Goal: Download file/media

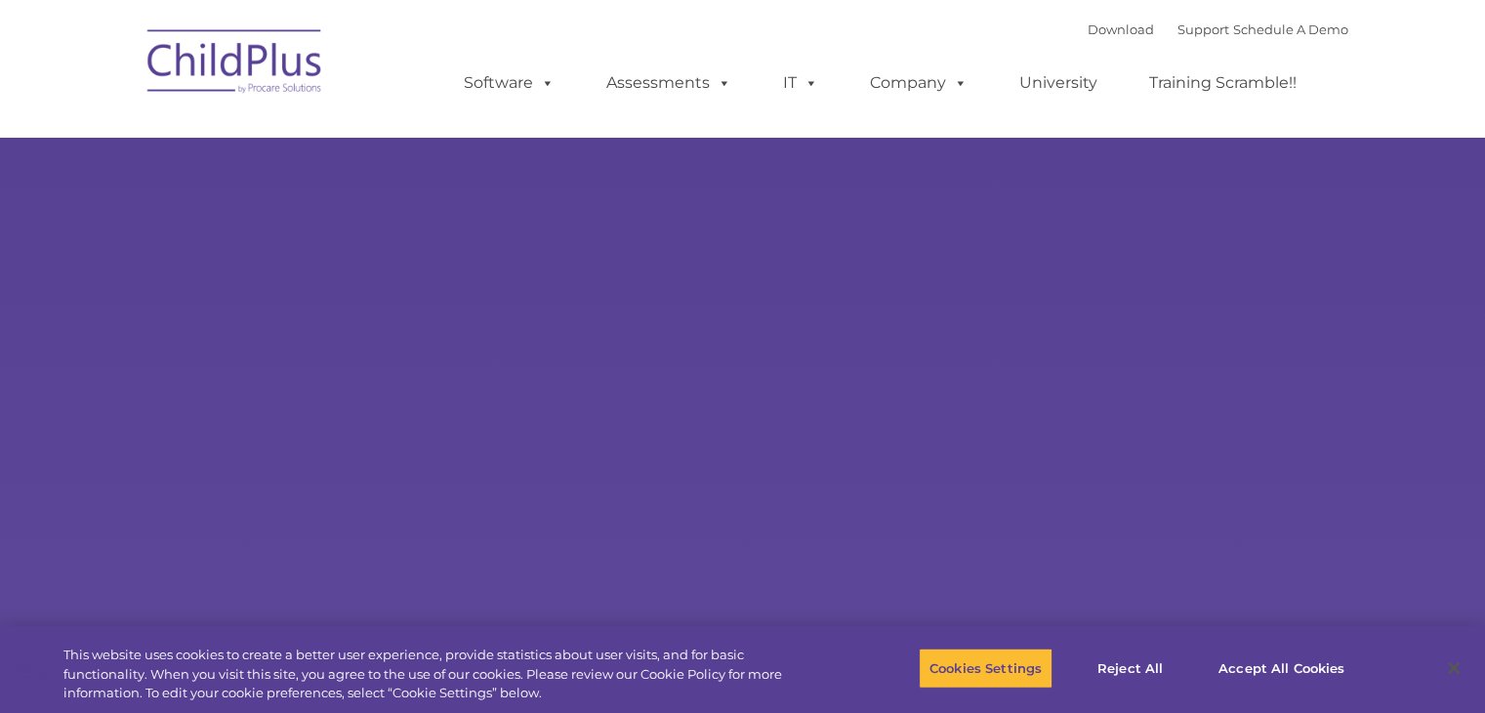
select select "MEDIUM"
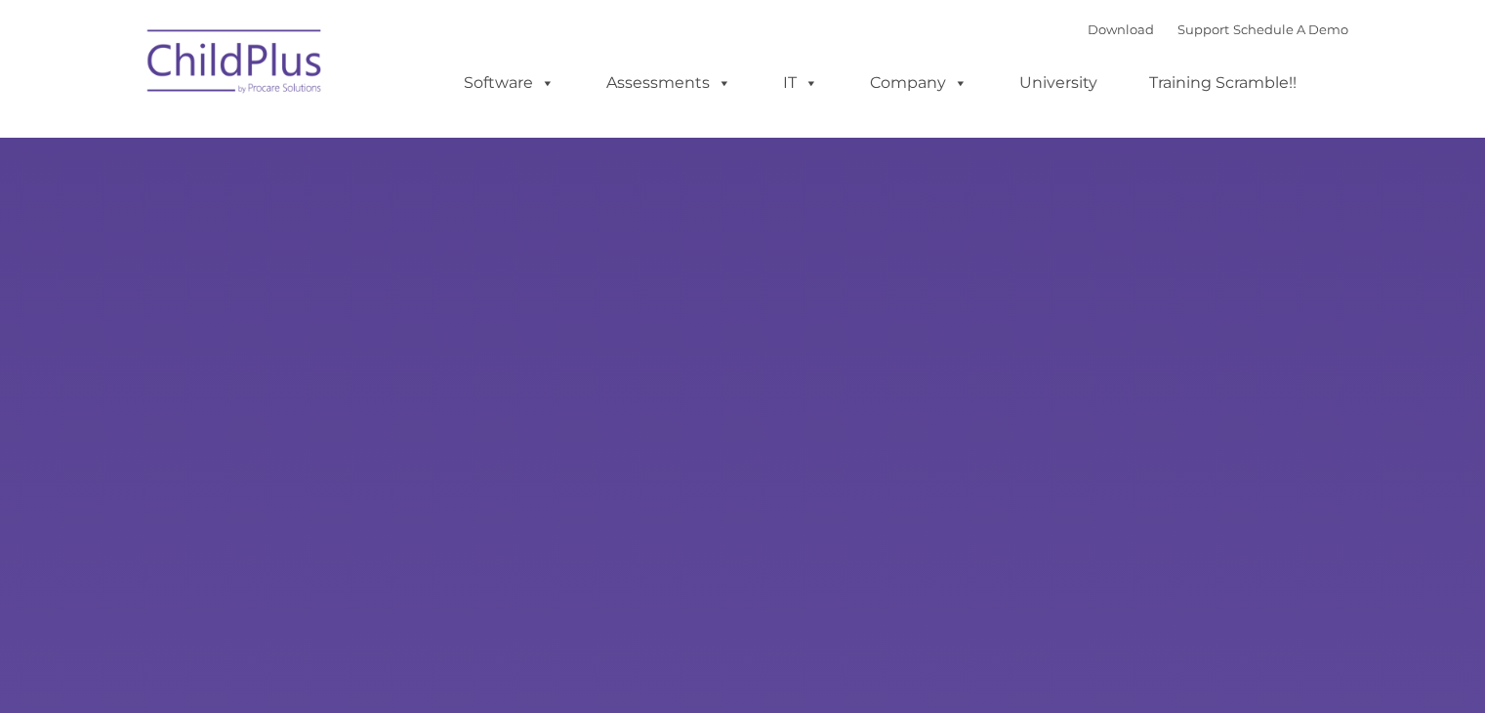
type input ""
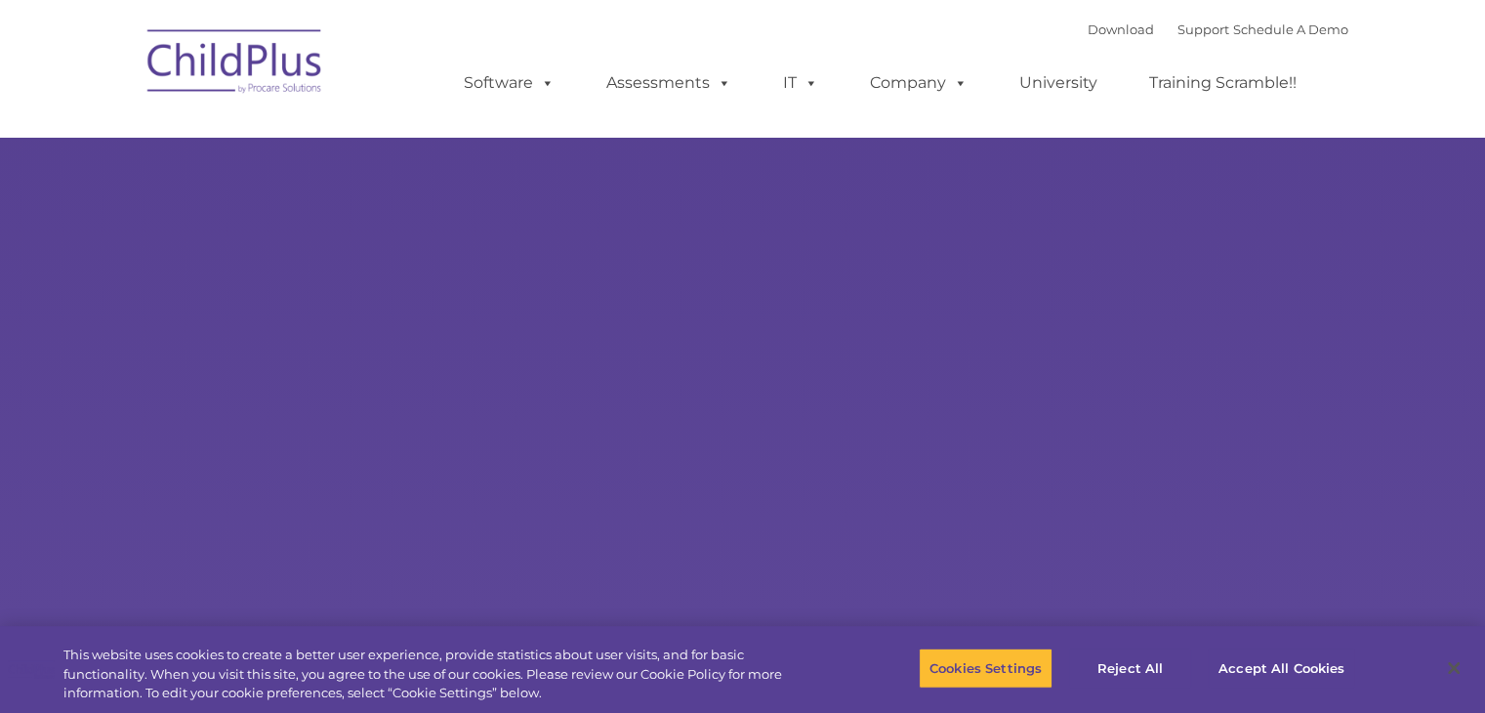
select select "MEDIUM"
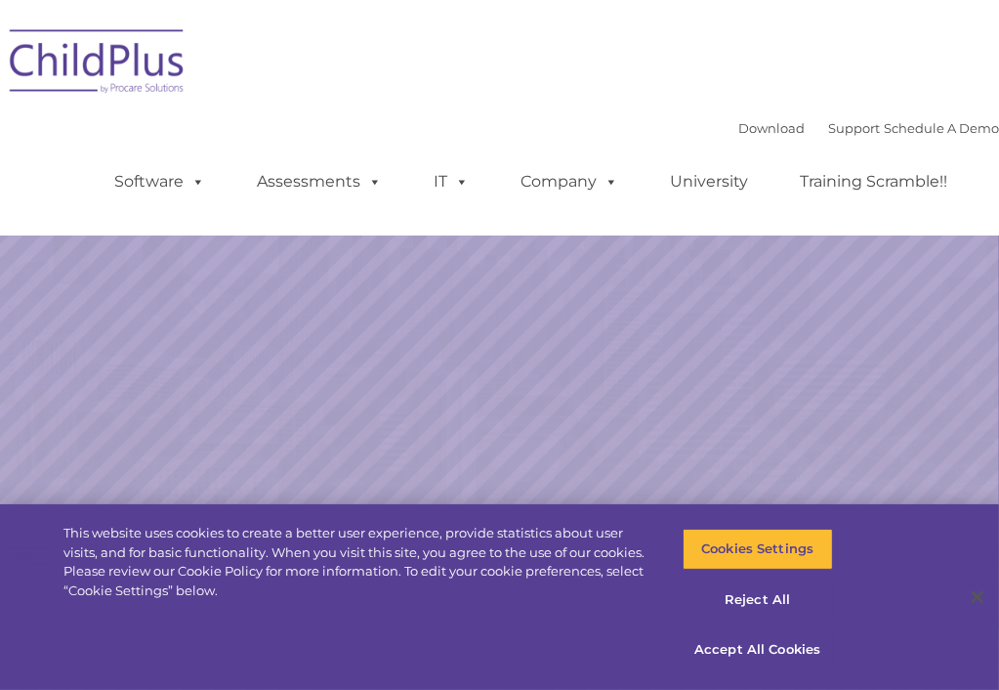
select select "MEDIUM"
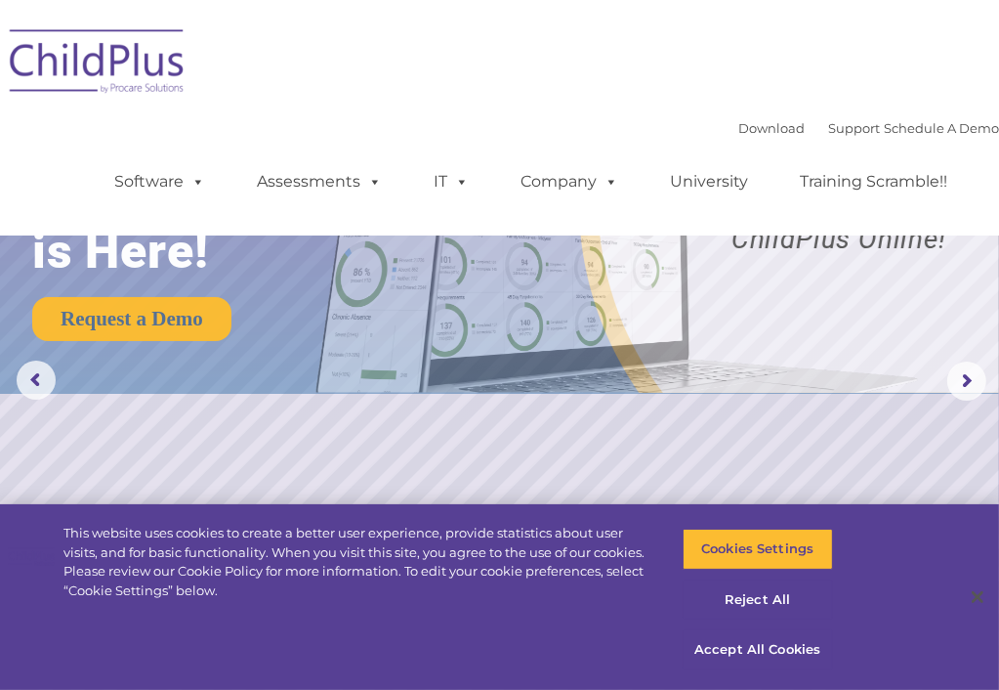
click at [121, 21] on img at bounding box center [97, 65] width 195 height 98
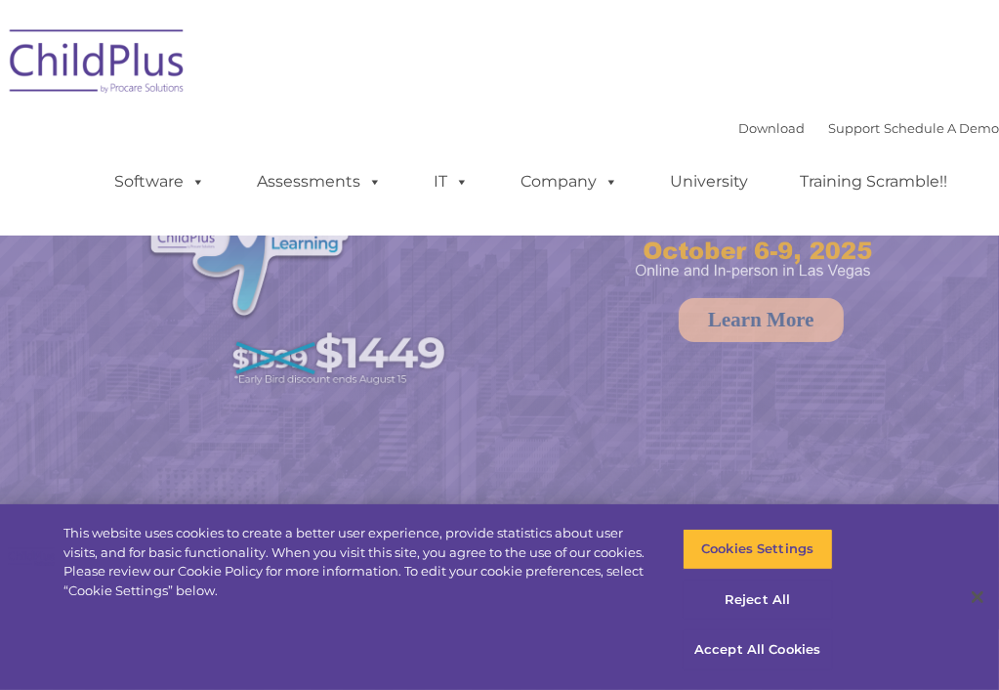
select select "MEDIUM"
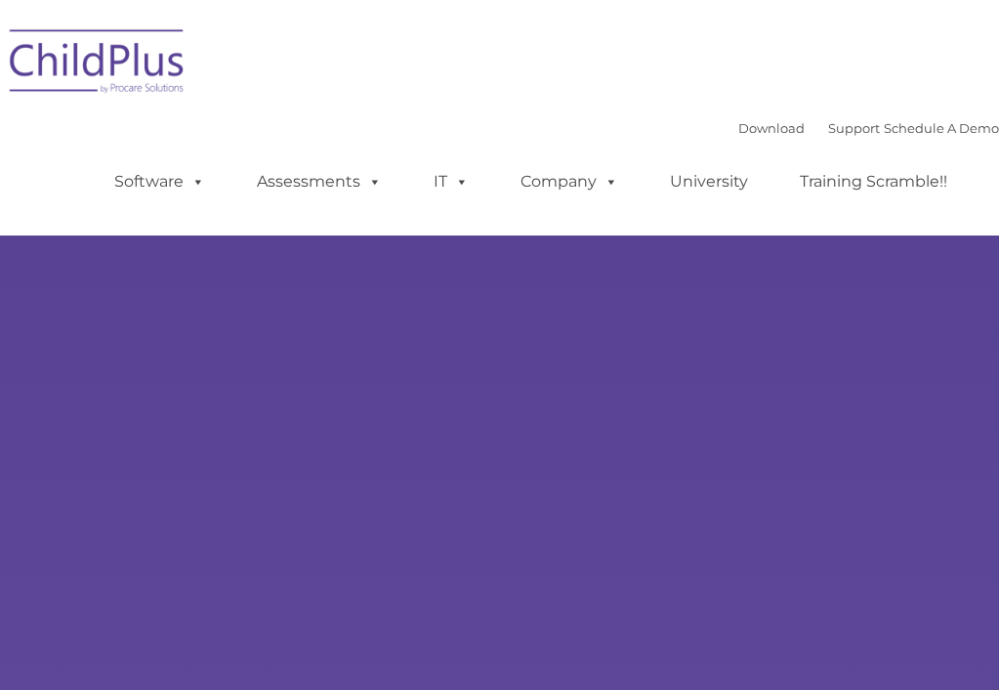
select select "MEDIUM"
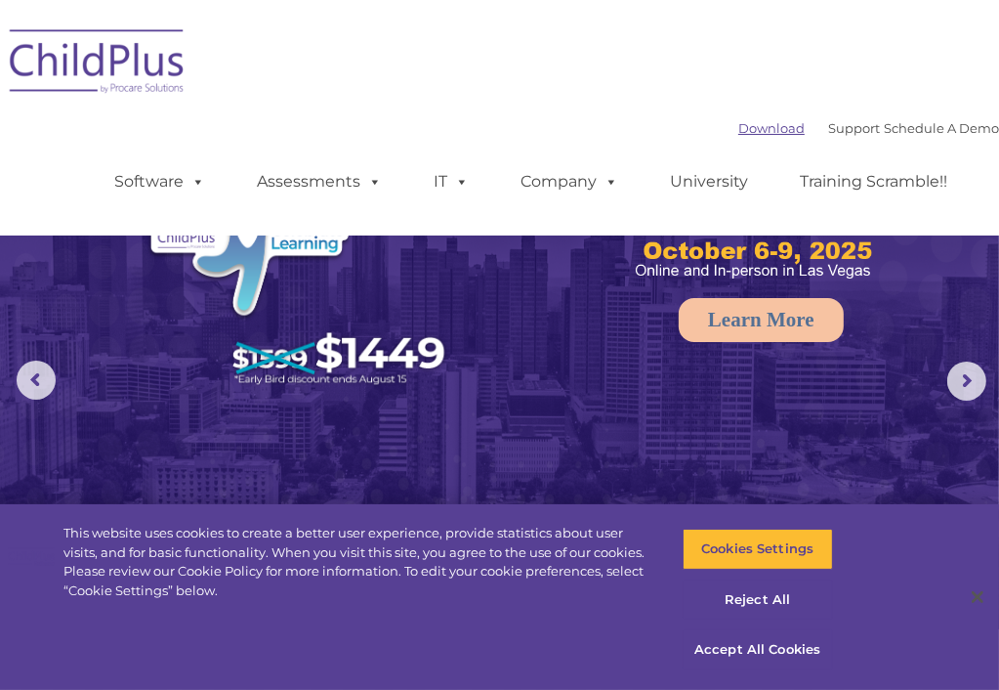
click at [738, 122] on link "Download" at bounding box center [771, 128] width 66 height 16
